Goal: Task Accomplishment & Management: Use online tool/utility

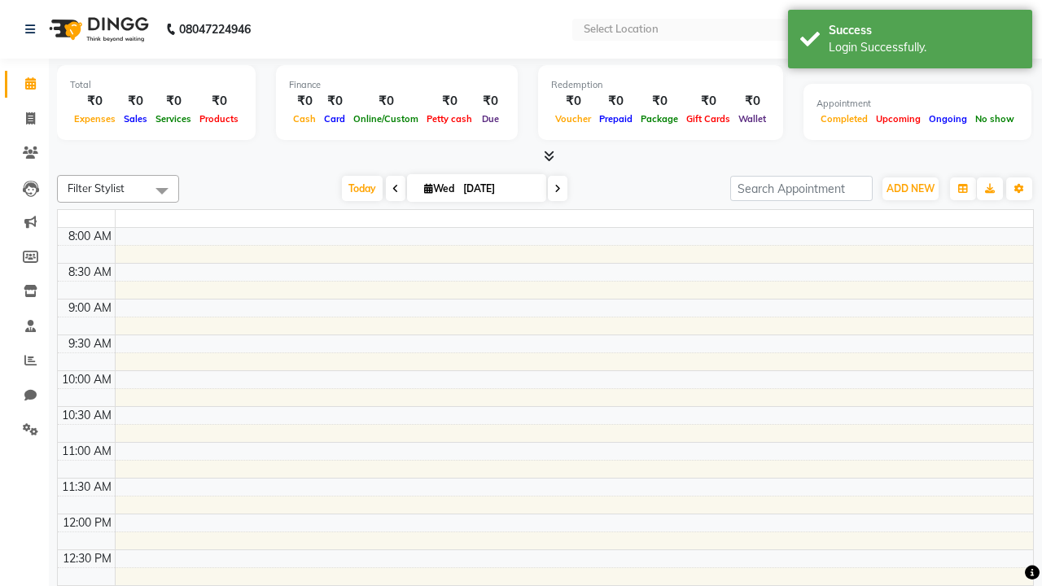
select select "en"
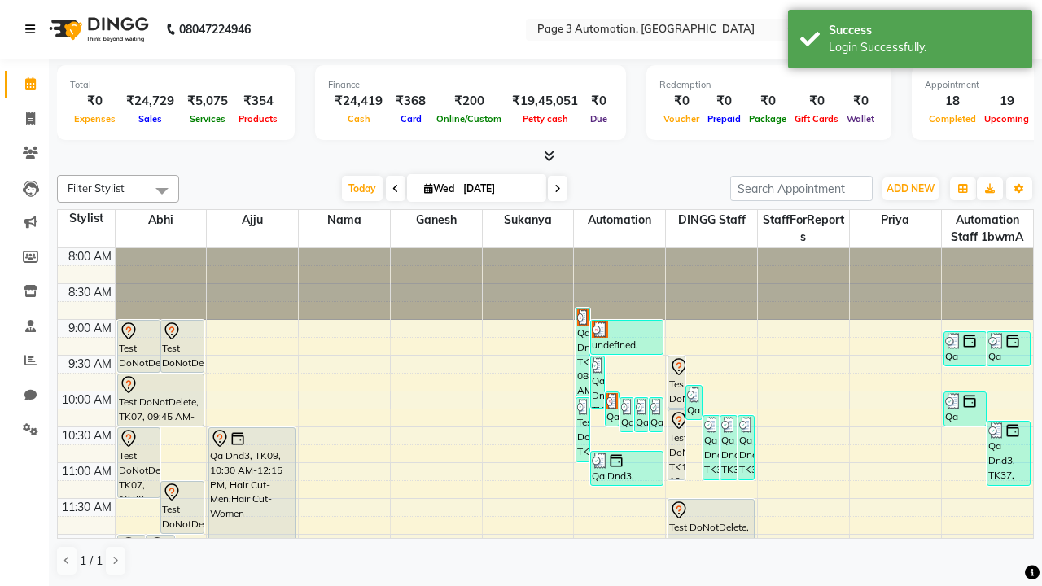
click at [33, 29] on icon at bounding box center [30, 29] width 10 height 11
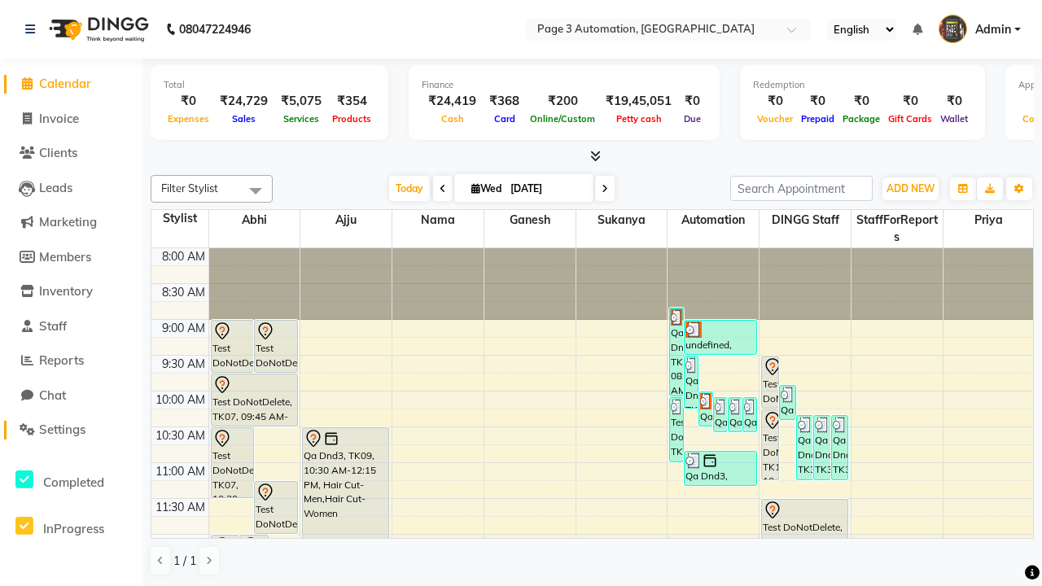
click at [71, 430] on span "Settings" at bounding box center [62, 429] width 46 height 15
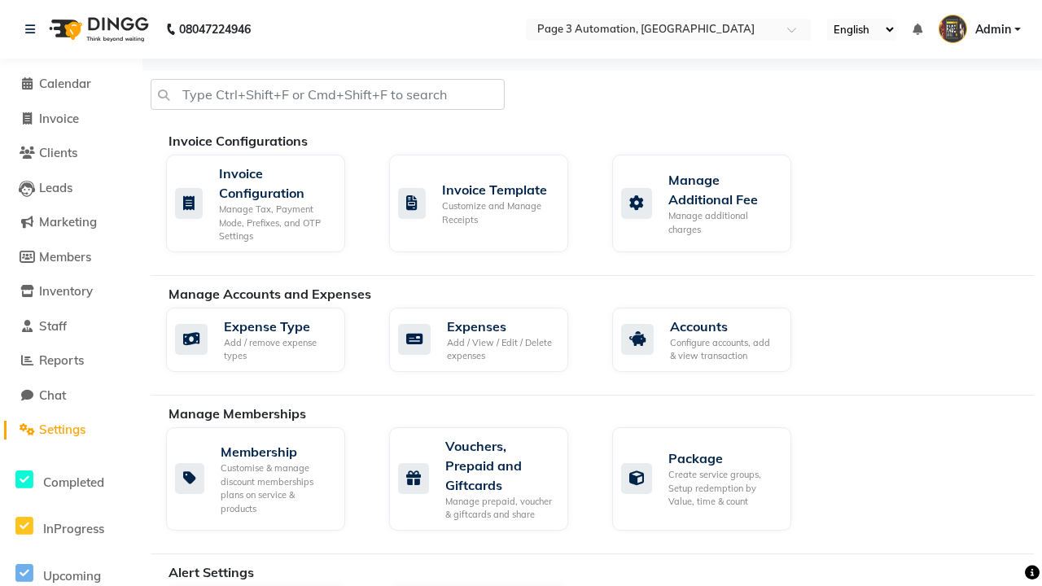
select select "2: 15"
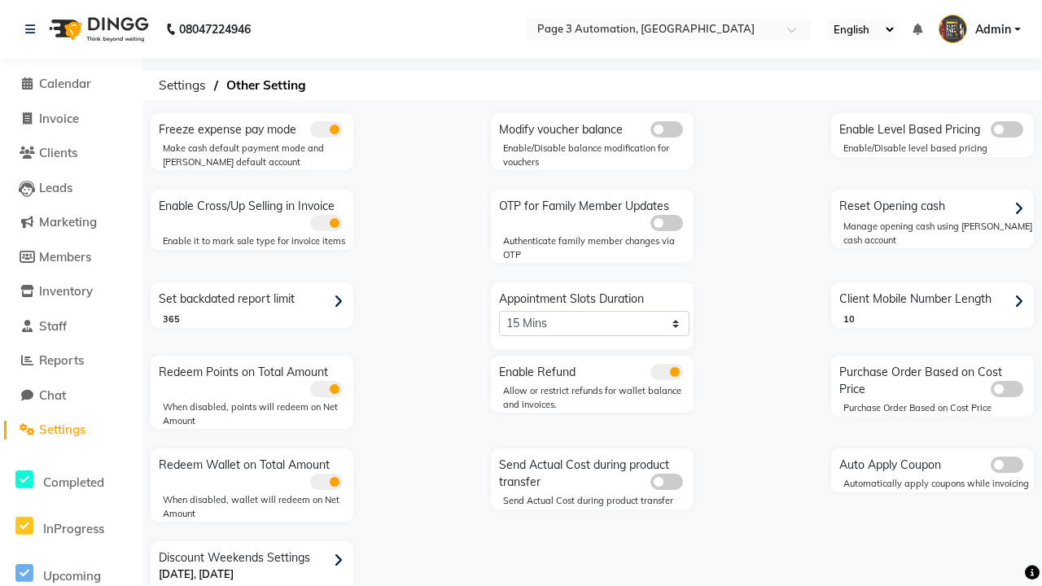
scroll to position [34, 0]
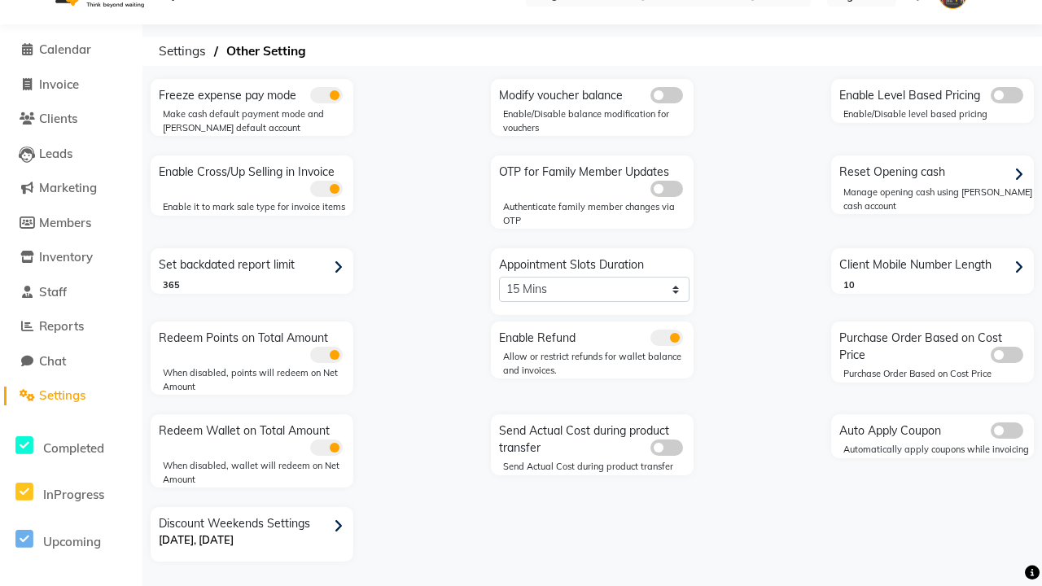
click at [341, 526] on icon at bounding box center [338, 526] width 9 height 15
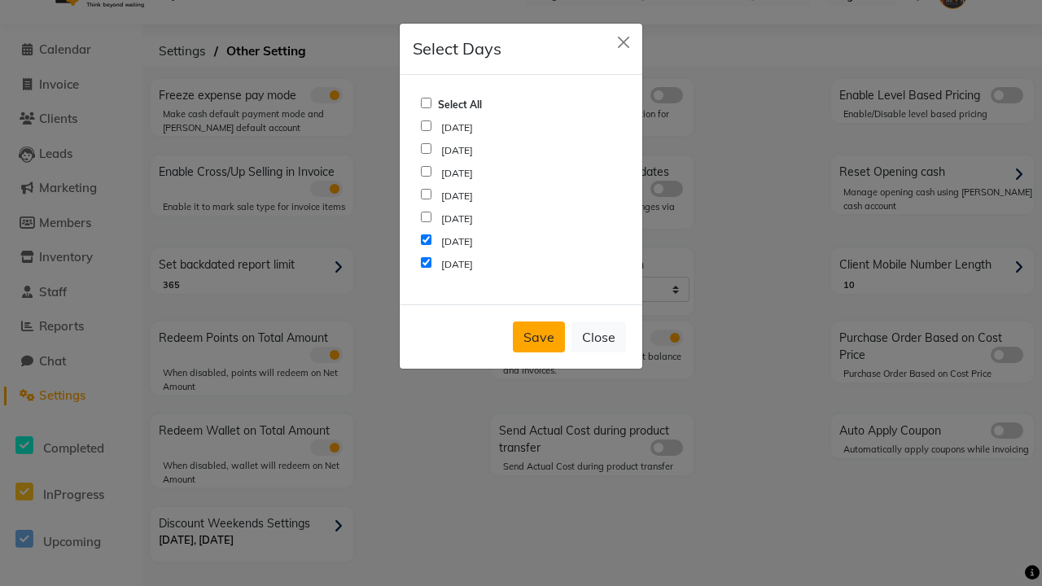
click at [539, 337] on button "Save" at bounding box center [539, 336] width 52 height 31
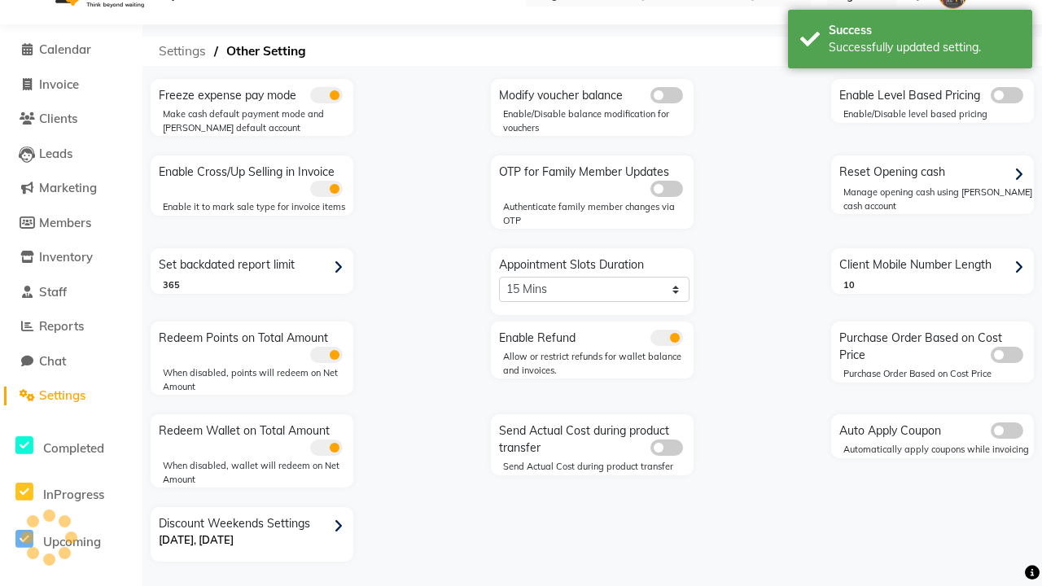
click at [182, 51] on span "Settings" at bounding box center [182, 51] width 63 height 29
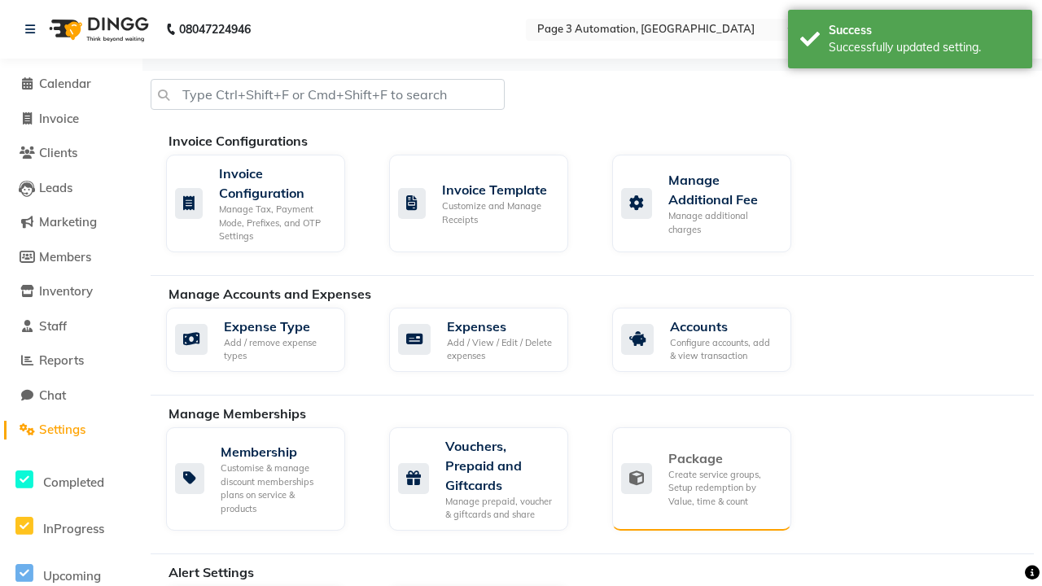
click at [723, 458] on div "Package" at bounding box center [723, 458] width 110 height 20
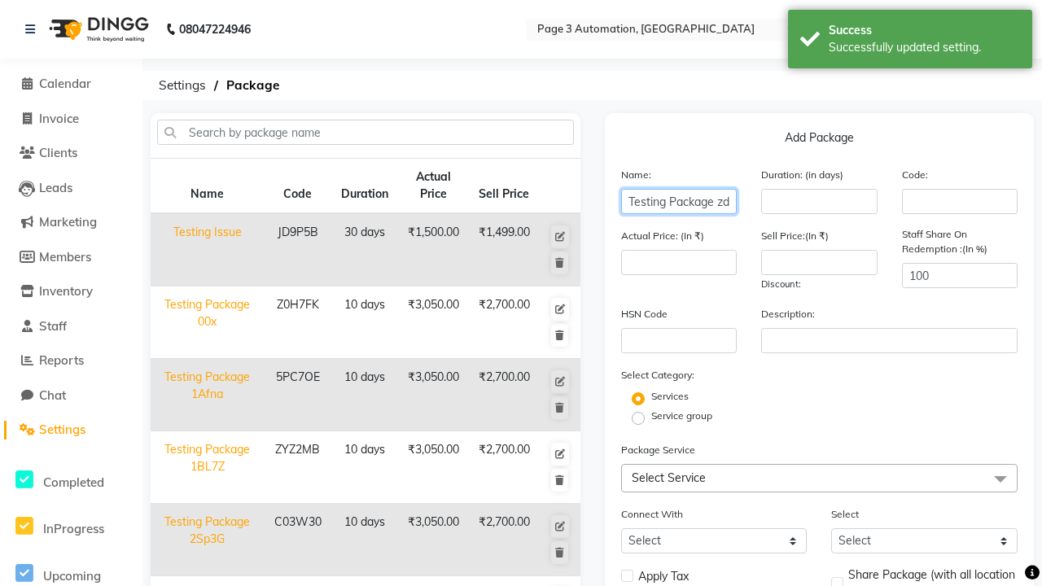
type input "Testing Package zdrDK"
type input "10"
type input "3050"
type input "2700"
click at [681, 416] on label "Service group" at bounding box center [681, 416] width 61 height 15
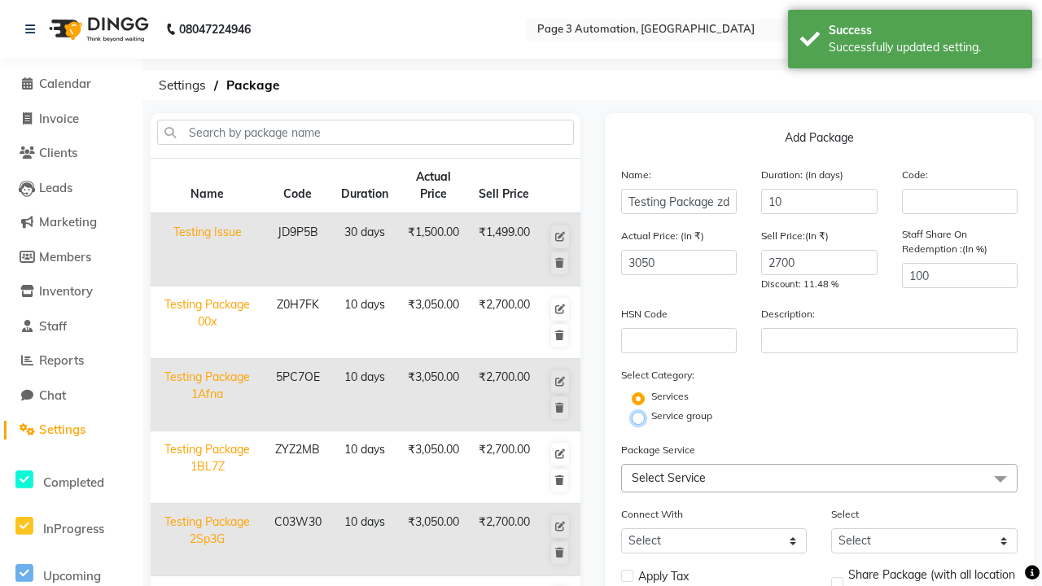
click at [649, 416] on input "Service group" at bounding box center [643, 417] width 11 height 11
radio input "true"
radio input "false"
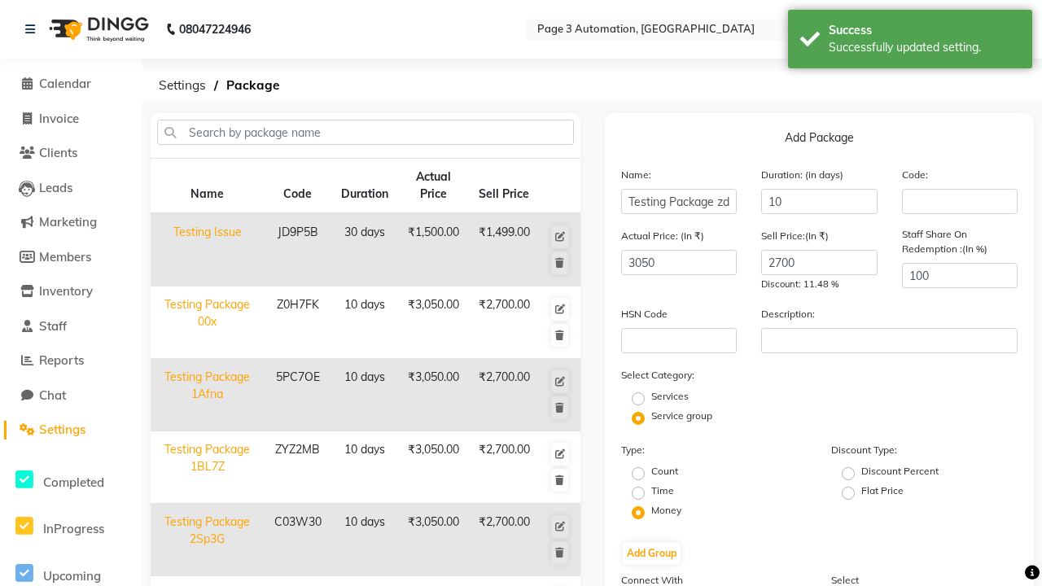
click at [882, 491] on label "Flat Price" at bounding box center [882, 490] width 42 height 15
click at [859, 491] on input "Flat Price" at bounding box center [853, 492] width 11 height 11
radio input "true"
click at [651, 553] on button "Add Group" at bounding box center [652, 553] width 58 height 23
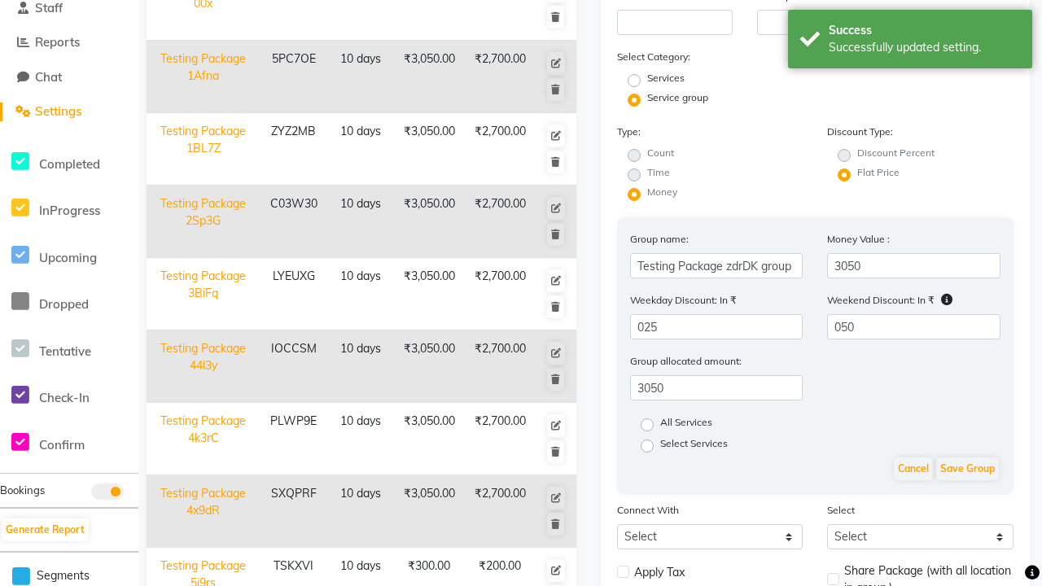
scroll to position [430, 0]
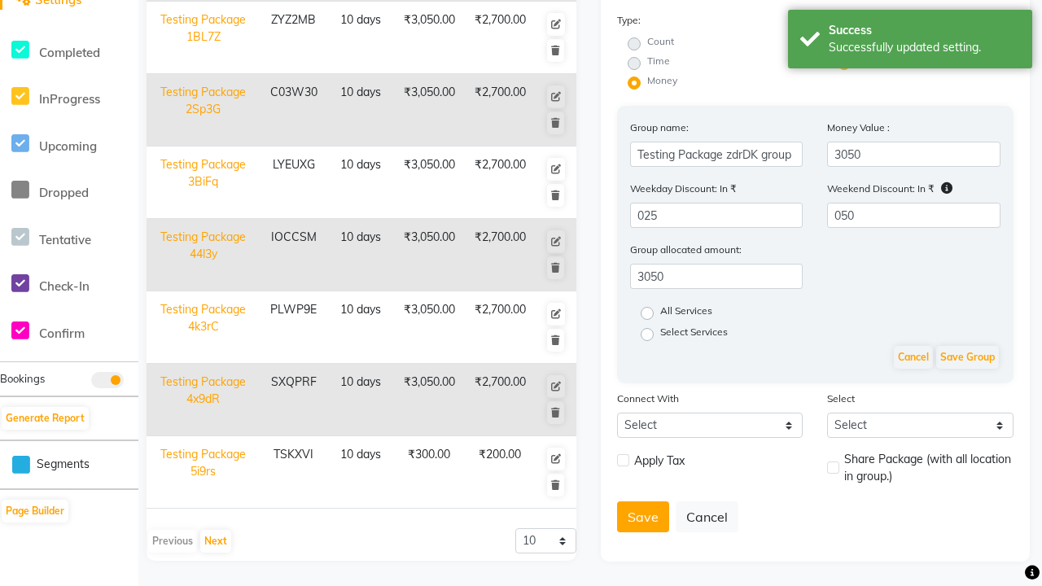
type input "050"
click at [689, 313] on label "All Services" at bounding box center [686, 314] width 52 height 20
click at [658, 313] on input "All Services" at bounding box center [652, 312] width 11 height 11
radio input "true"
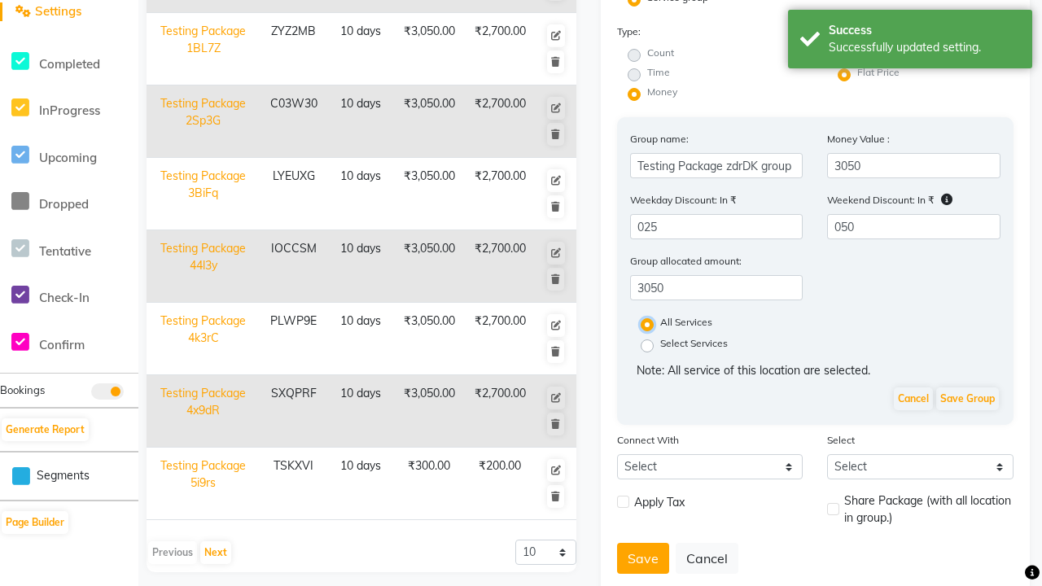
scroll to position [460, 0]
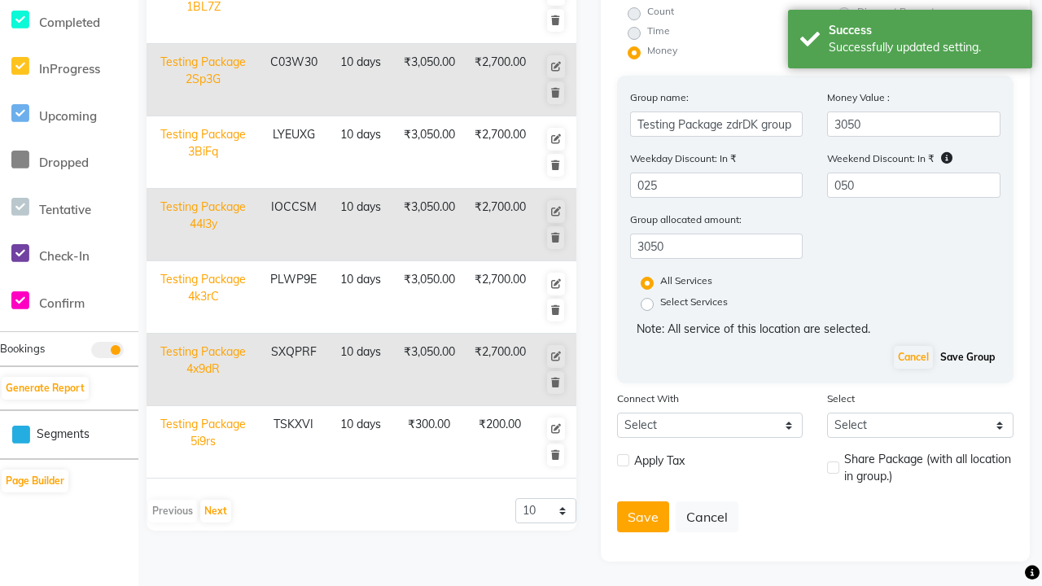
click at [971, 357] on button "Save Group" at bounding box center [967, 357] width 63 height 23
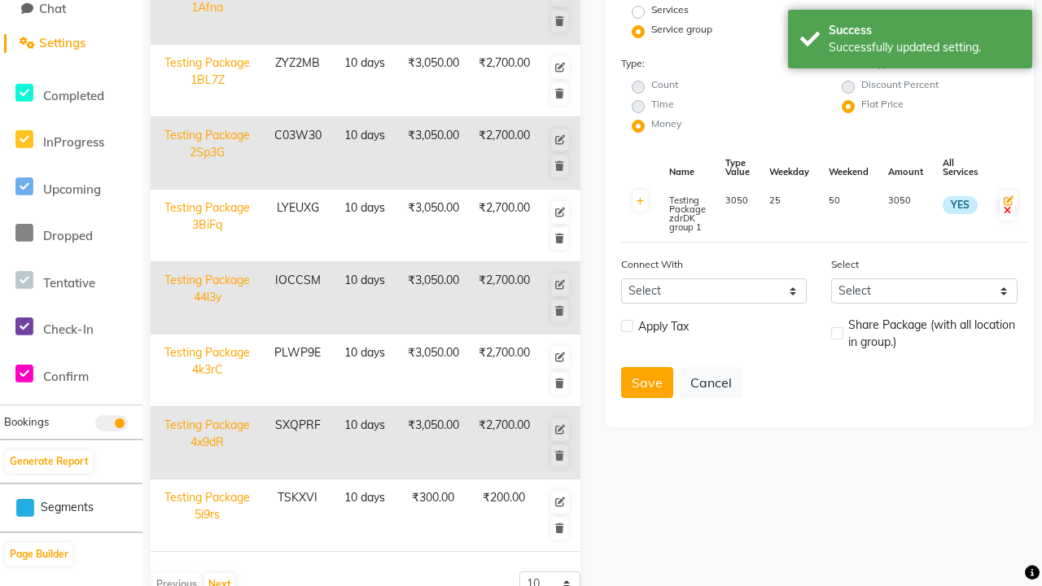
scroll to position [242, 0]
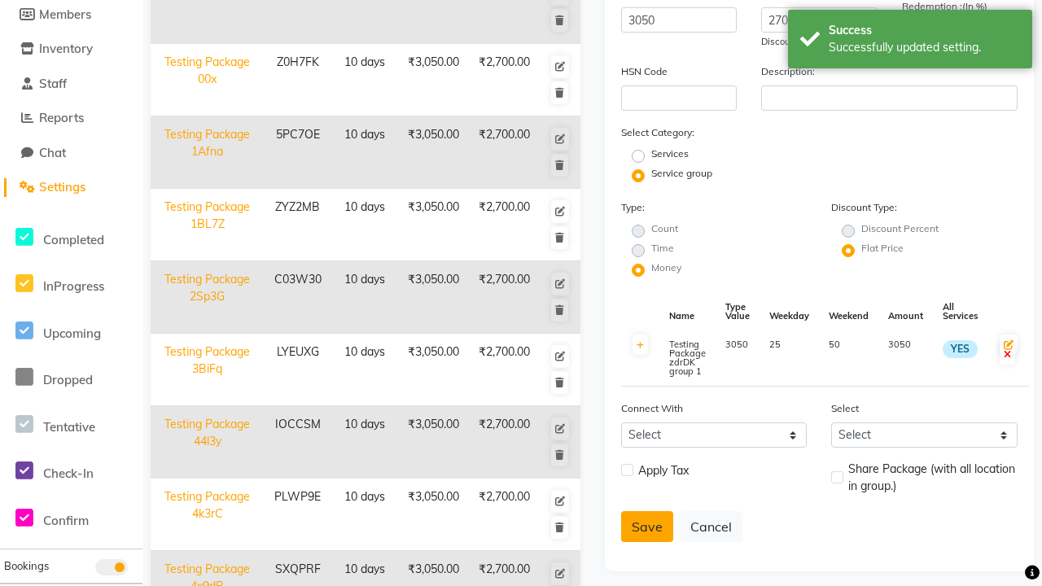
click at [642, 526] on button "Save" at bounding box center [647, 526] width 52 height 31
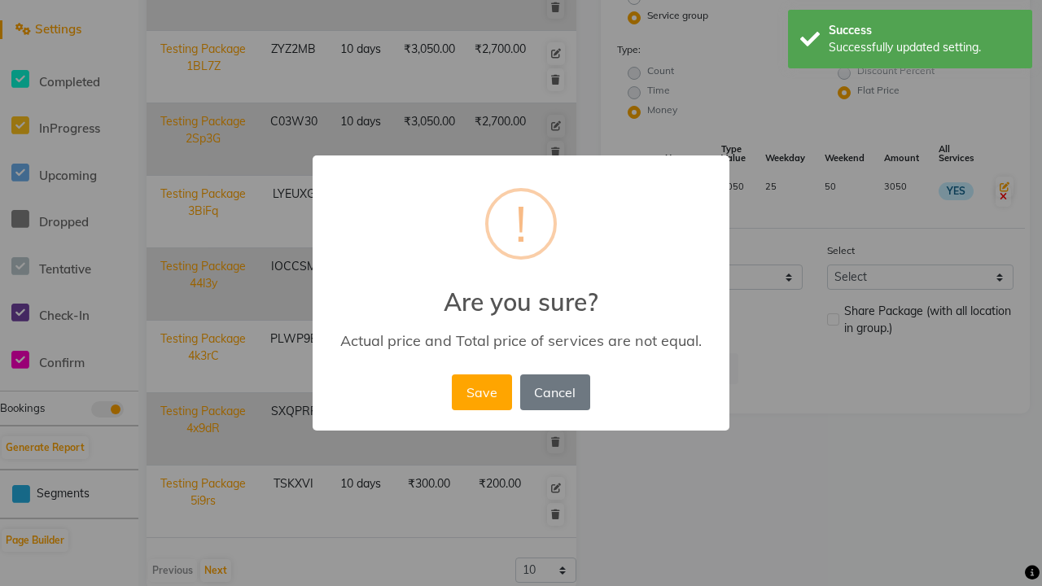
scroll to position [429, 0]
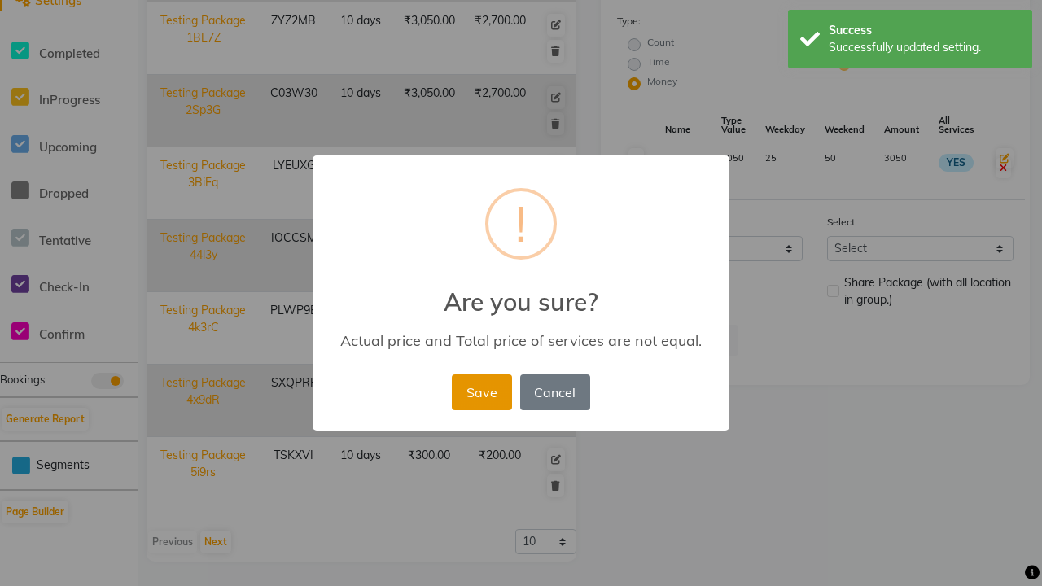
click at [481, 391] on button "Save" at bounding box center [481, 392] width 59 height 36
radio input "true"
radio input "false"
select select
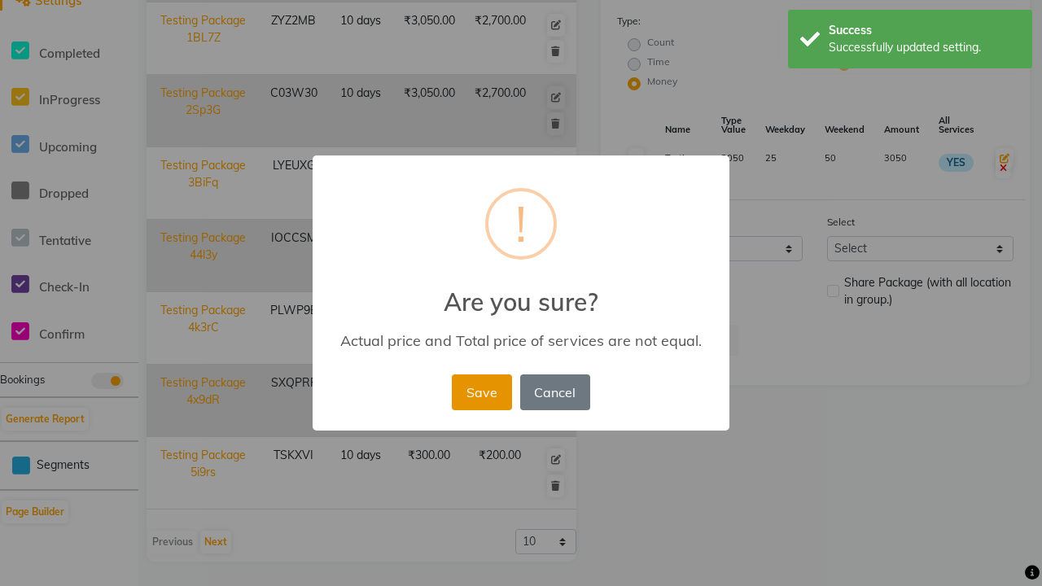
checkbox input "false"
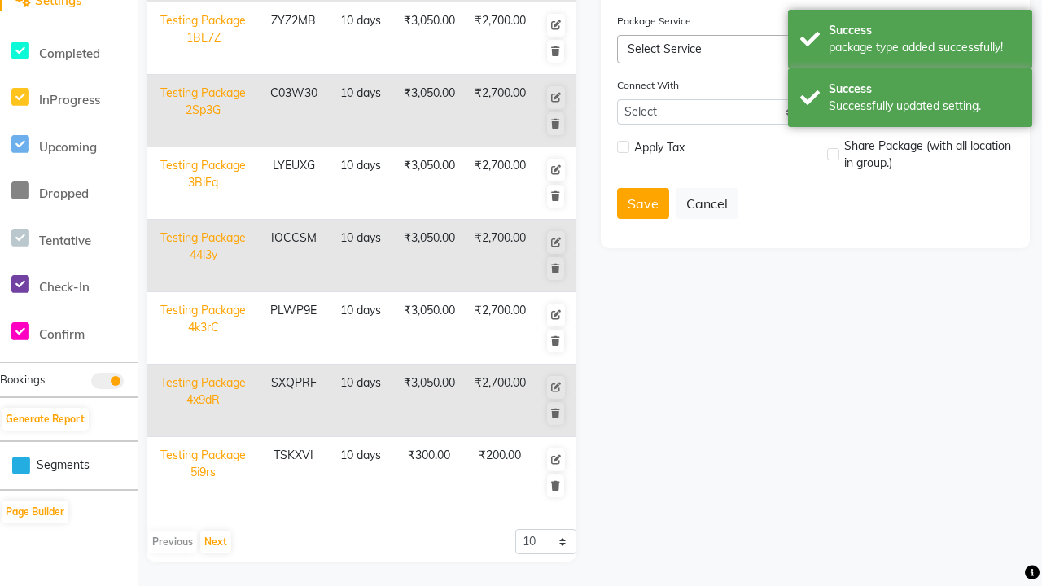
click at [910, 71] on div "Success Successfully updated setting." at bounding box center [910, 97] width 244 height 59
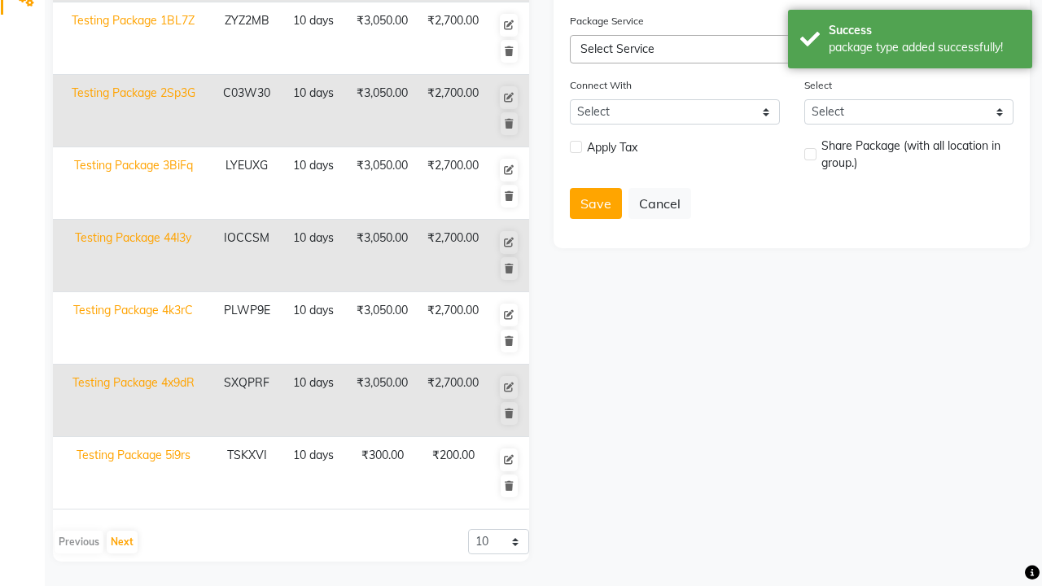
scroll to position [0, 0]
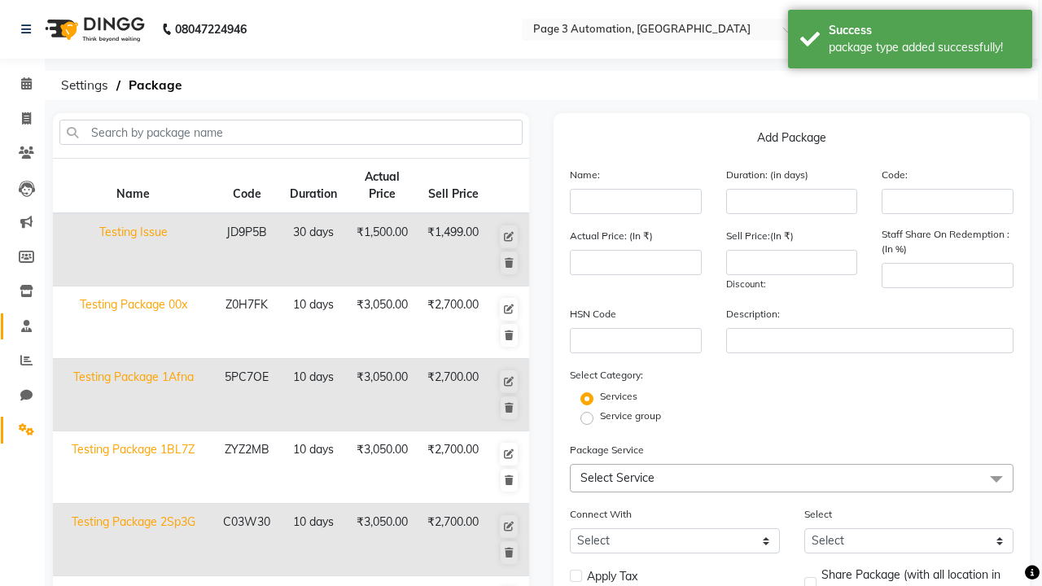
click at [20, 325] on span at bounding box center [26, 326] width 28 height 19
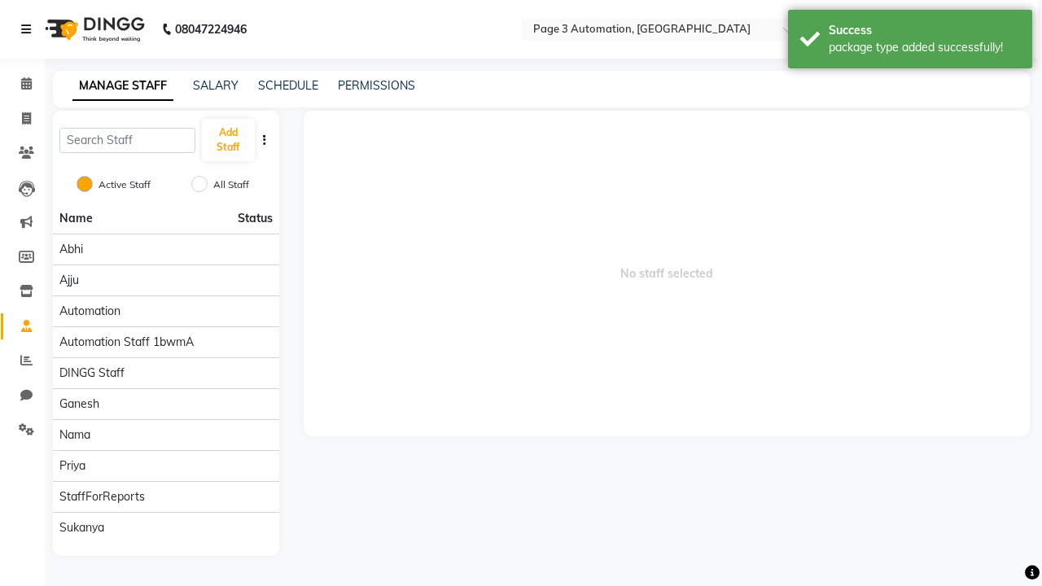
click at [29, 29] on icon at bounding box center [26, 29] width 10 height 11
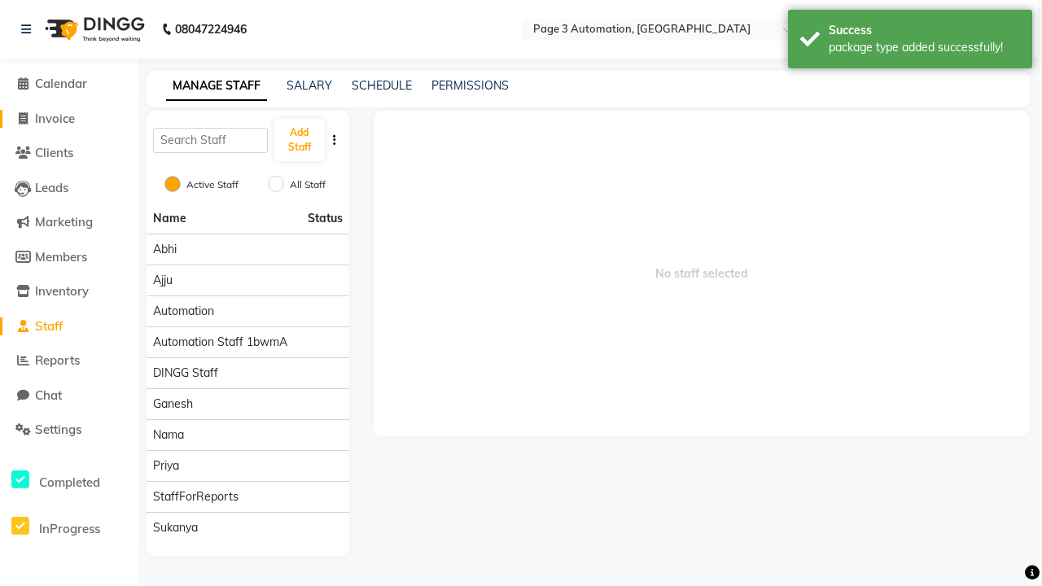
click at [67, 118] on span "Invoice" at bounding box center [55, 118] width 40 height 15
select select "2774"
select select "service"
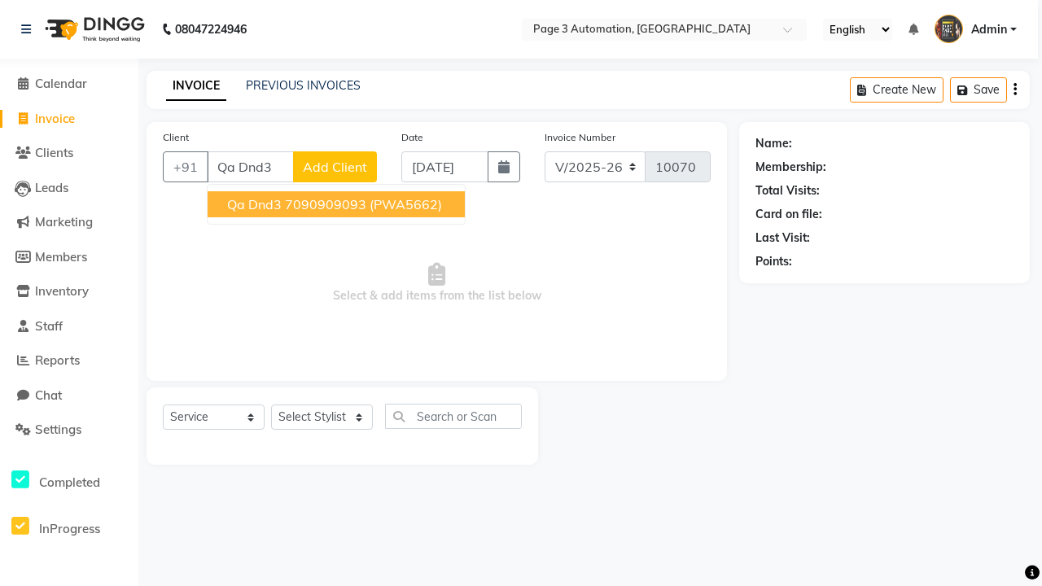
click at [338, 204] on ngb-highlight "7090909093" at bounding box center [325, 204] width 81 height 16
type input "7090909093"
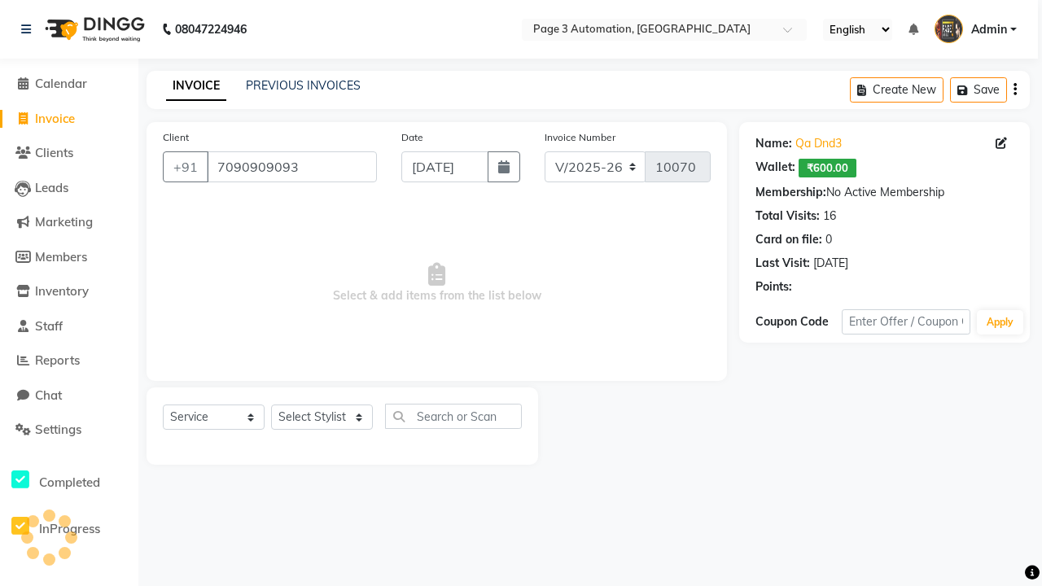
select select "package"
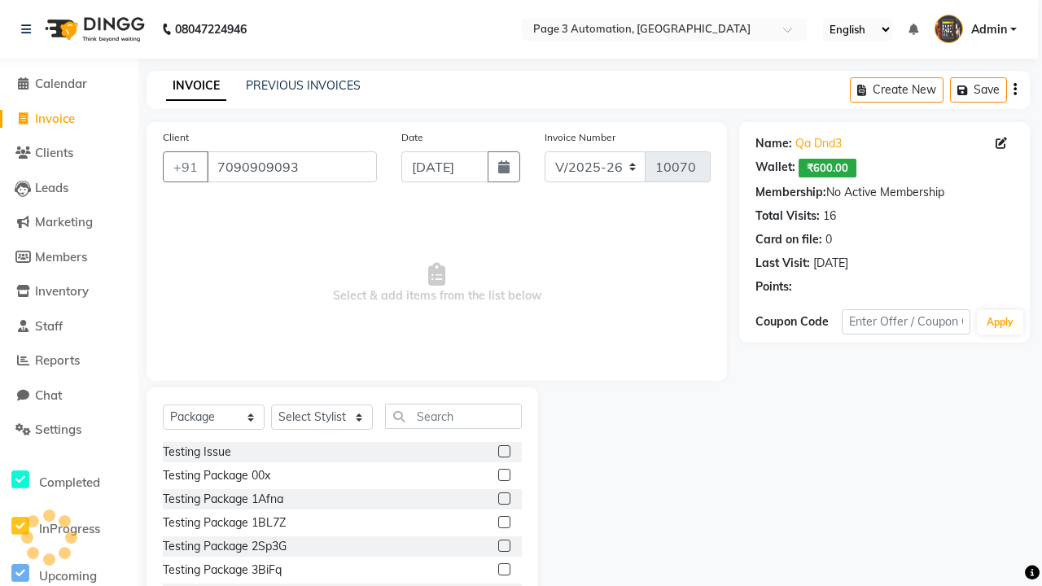
select select "71572"
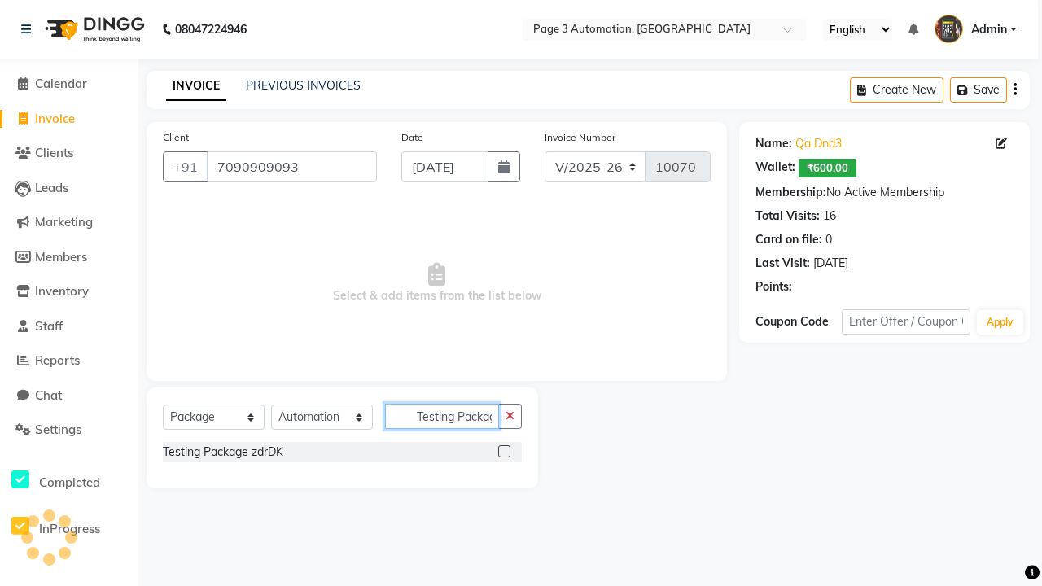
scroll to position [0, 23]
type input "Testing Package zdrDK"
click at [504, 451] on label at bounding box center [504, 451] width 12 height 12
click at [504, 451] on input "checkbox" at bounding box center [503, 452] width 11 height 11
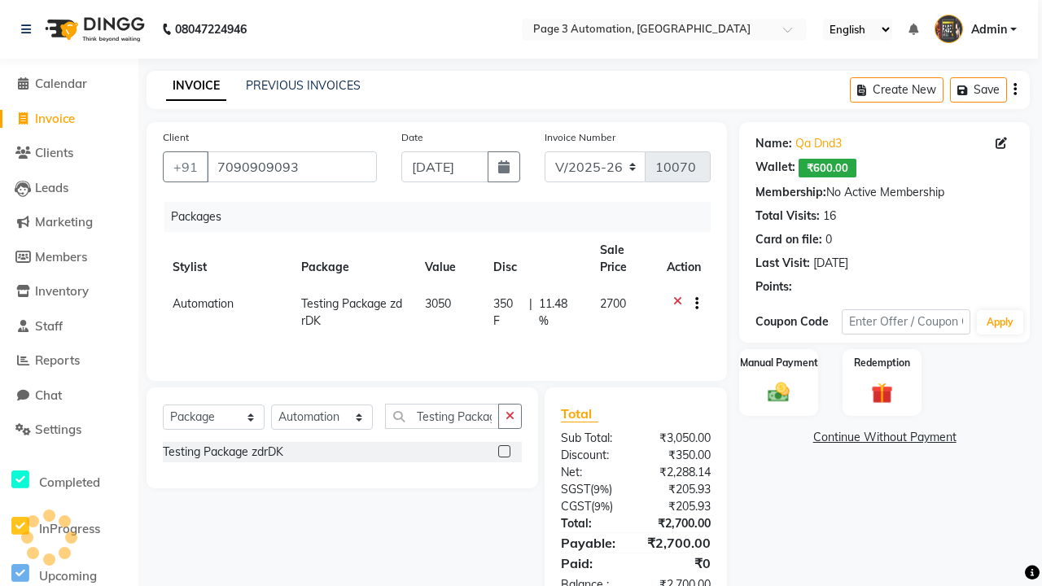
checkbox input "false"
click at [778, 363] on label "Manual Payment" at bounding box center [778, 362] width 81 height 15
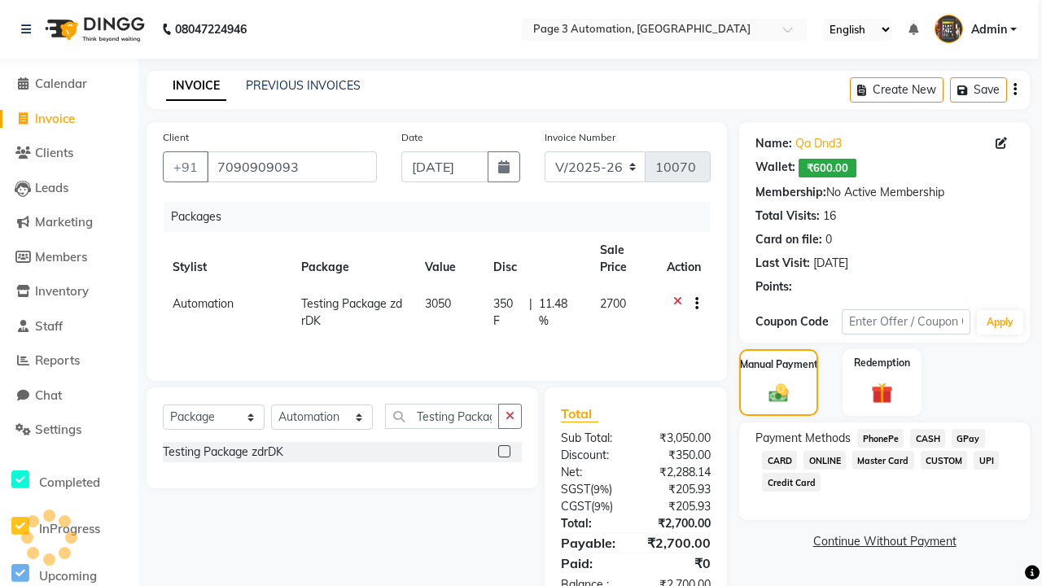
click at [927, 438] on span "CASH" at bounding box center [927, 438] width 35 height 19
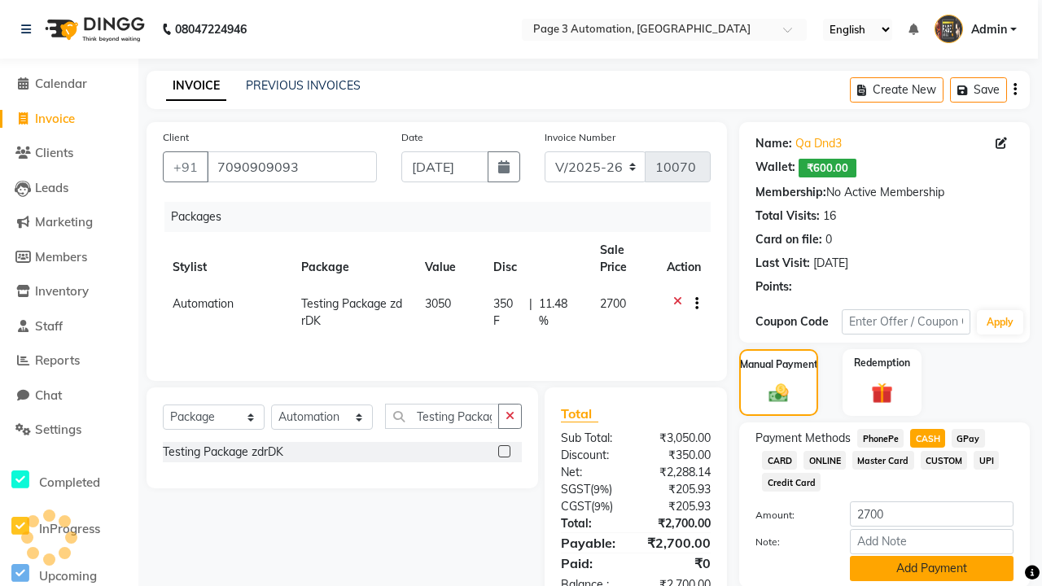
click at [931, 568] on button "Add Payment" at bounding box center [932, 568] width 164 height 25
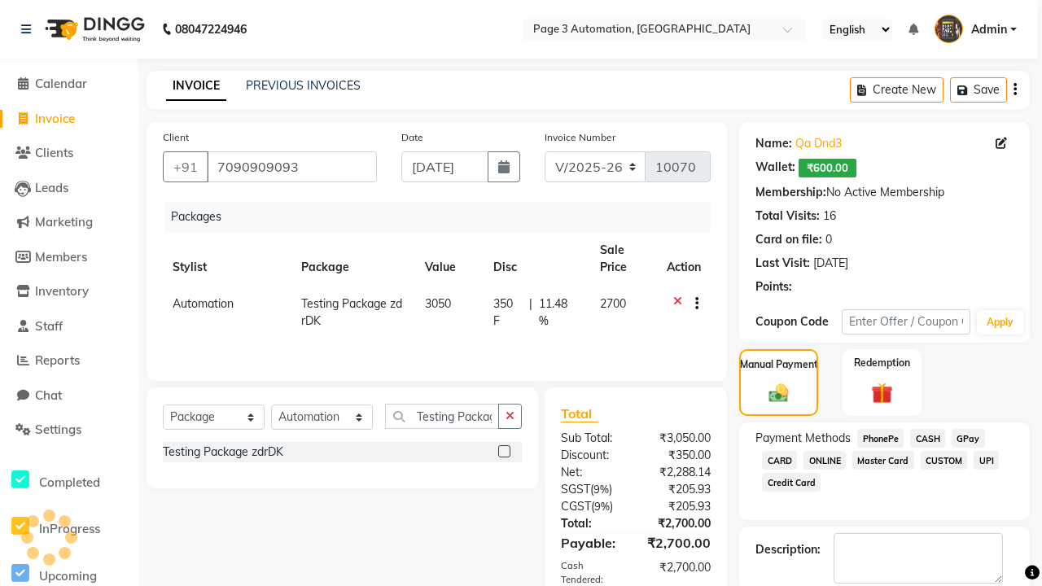
checkbox input "false"
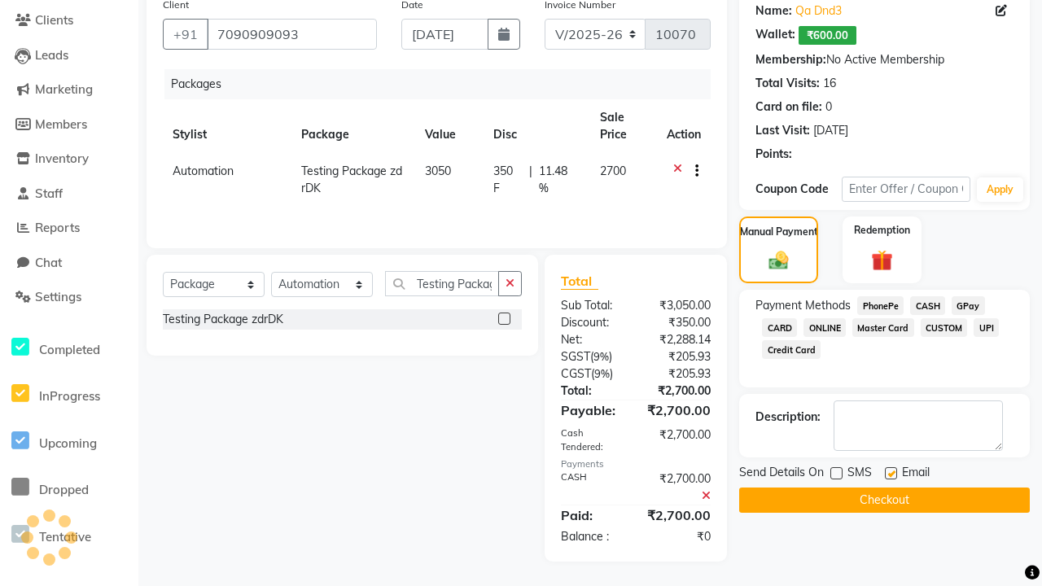
click at [890, 473] on label at bounding box center [891, 473] width 12 height 12
click at [890, 473] on input "checkbox" at bounding box center [890, 474] width 11 height 11
checkbox input "false"
click at [884, 500] on button "Checkout" at bounding box center [884, 499] width 291 height 25
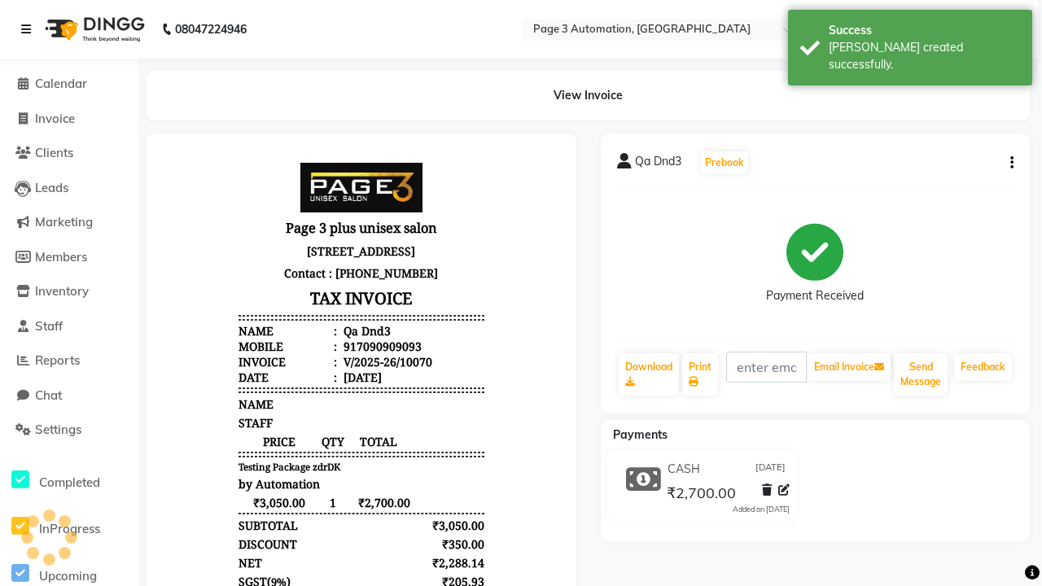
click at [910, 42] on div "[PERSON_NAME] created successfully." at bounding box center [923, 56] width 191 height 34
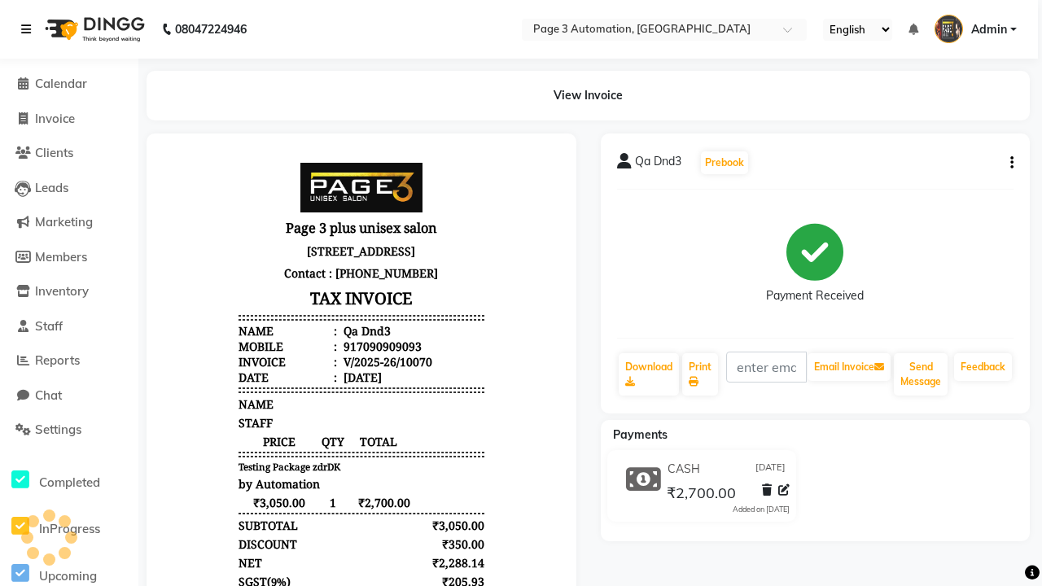
click at [29, 29] on icon at bounding box center [26, 29] width 10 height 11
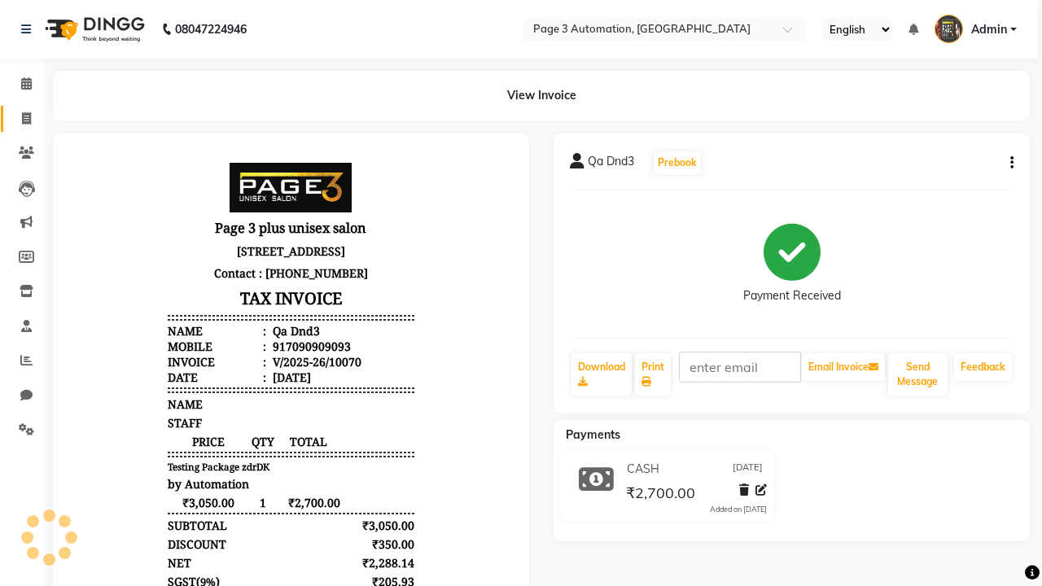
click at [20, 118] on span at bounding box center [26, 119] width 28 height 19
select select "2774"
select select "service"
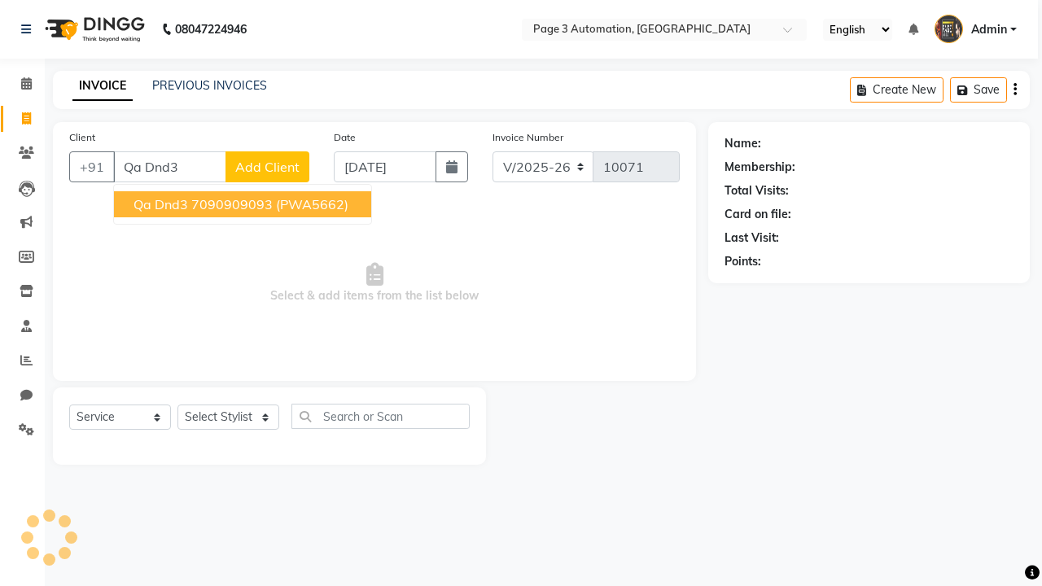
click at [244, 204] on ngb-highlight "7090909093" at bounding box center [231, 204] width 81 height 16
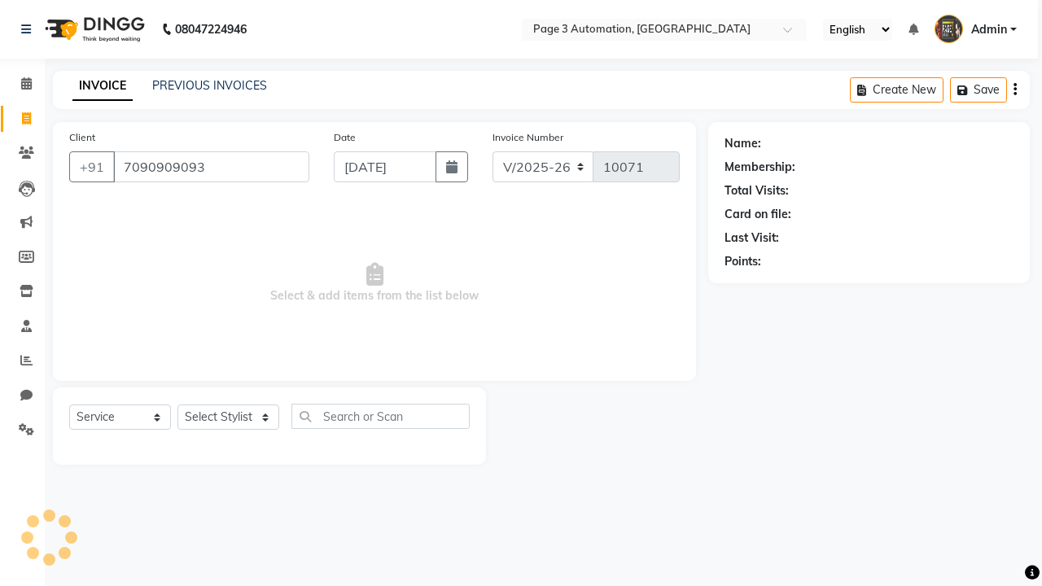
type input "7090909093"
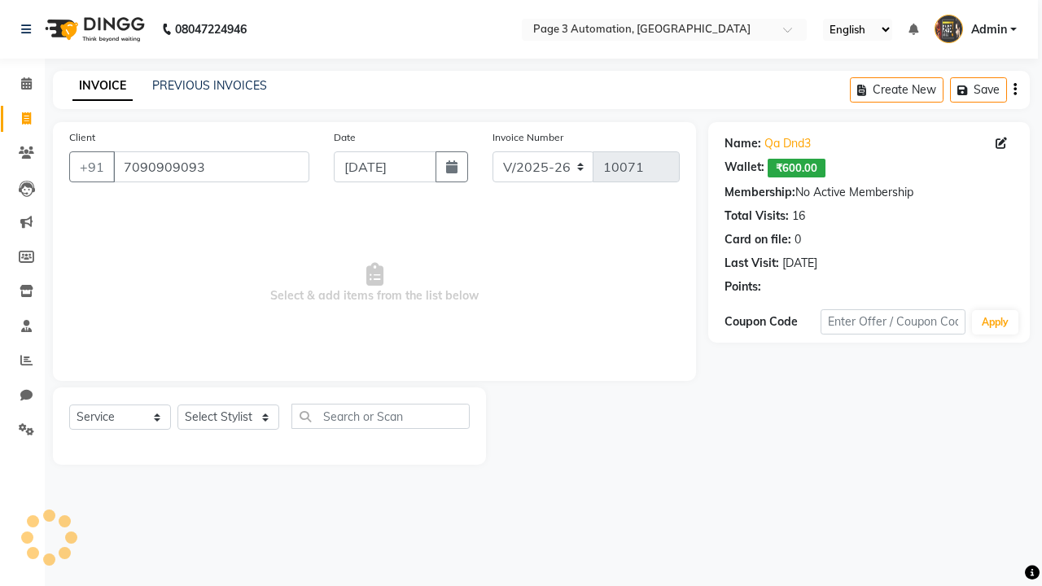
select select "71572"
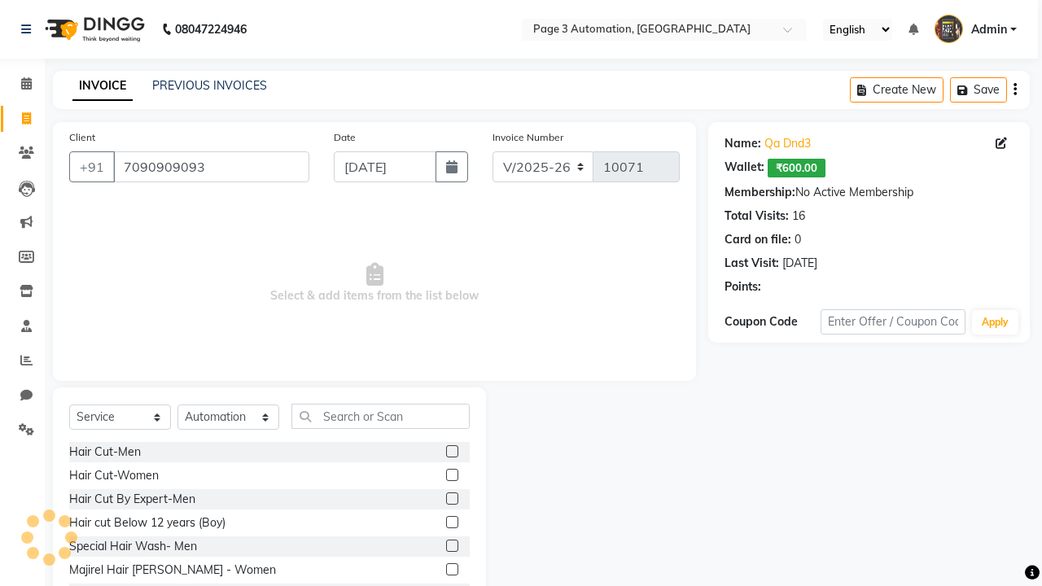
click at [451, 522] on label at bounding box center [452, 522] width 12 height 12
click at [451, 522] on input "checkbox" at bounding box center [451, 523] width 11 height 11
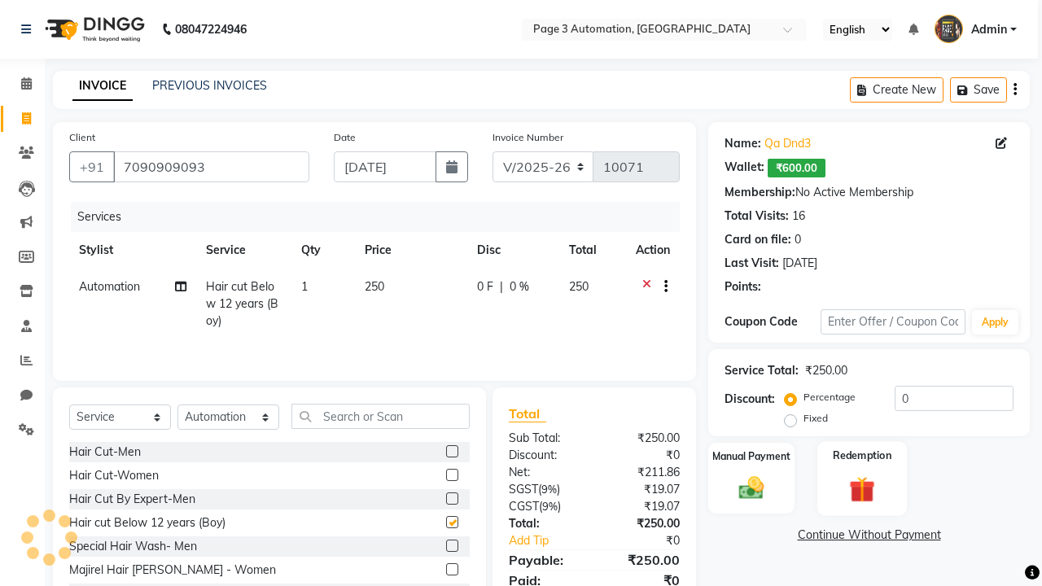
click at [862, 456] on label "Redemption" at bounding box center [861, 455] width 59 height 15
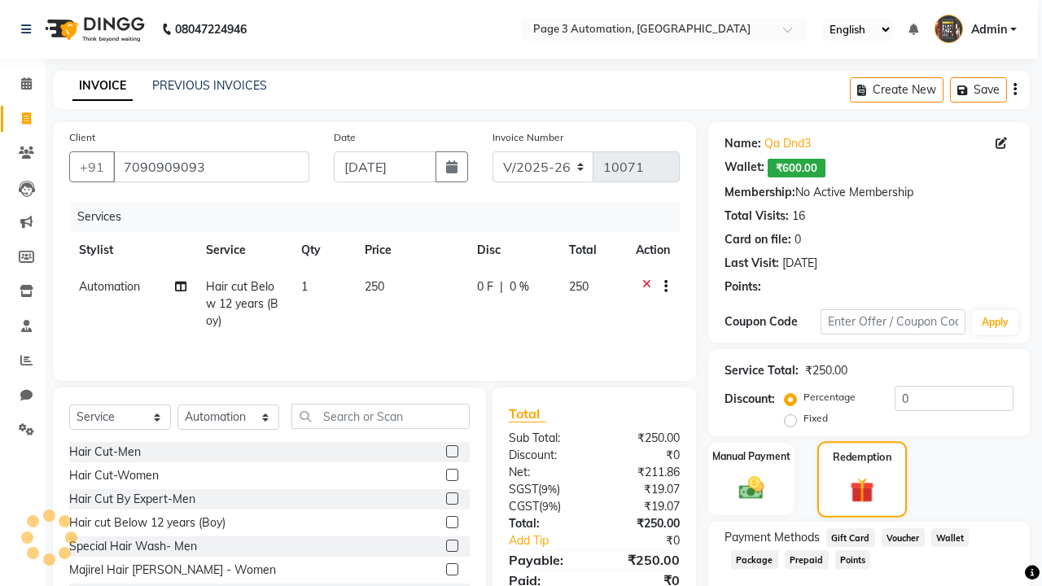
checkbox input "false"
click at [754, 558] on span "Package" at bounding box center [754, 559] width 47 height 19
